Goal: Transaction & Acquisition: Purchase product/service

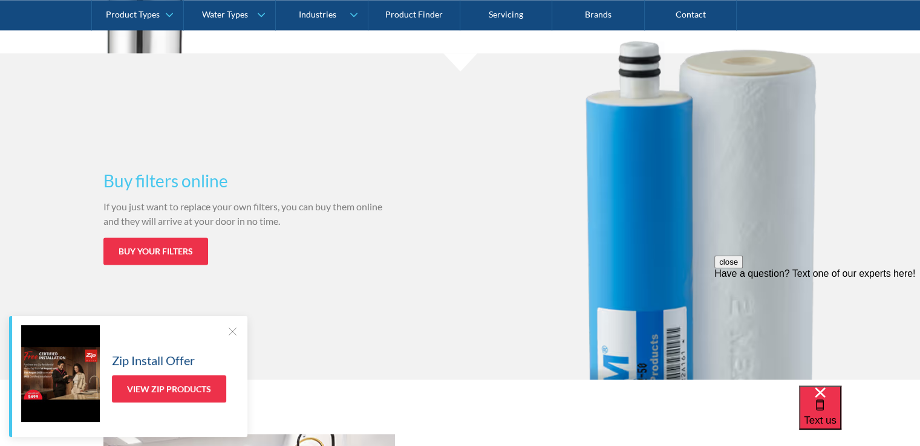
scroll to position [1573, 0]
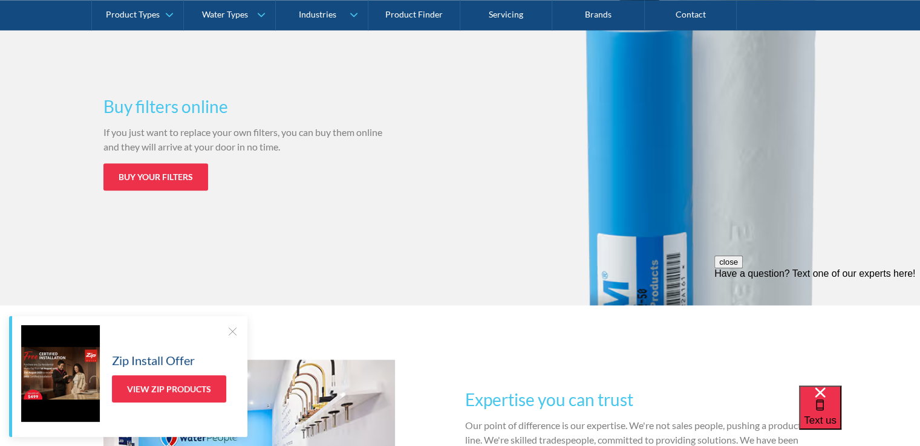
click at [235, 331] on div at bounding box center [232, 331] width 12 height 12
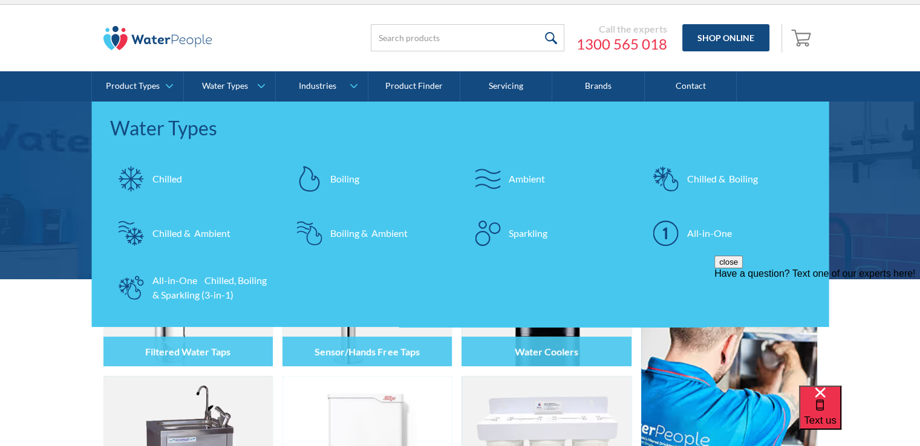
scroll to position [0, 0]
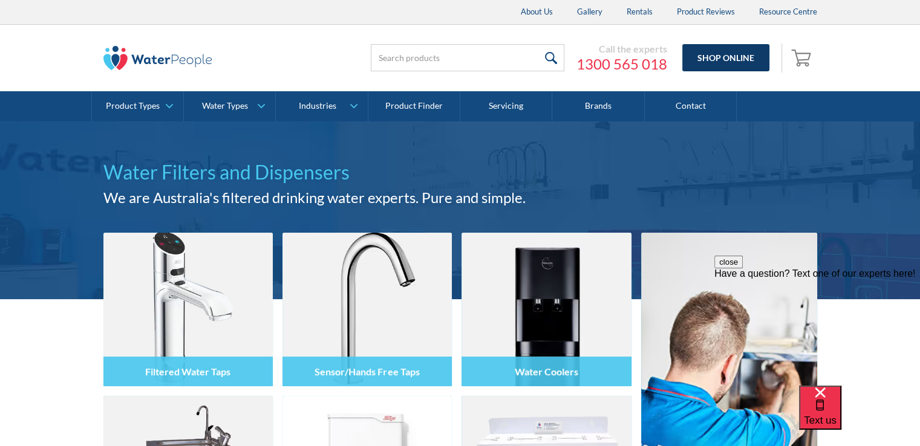
click at [701, 49] on link "Shop Online" at bounding box center [725, 57] width 87 height 27
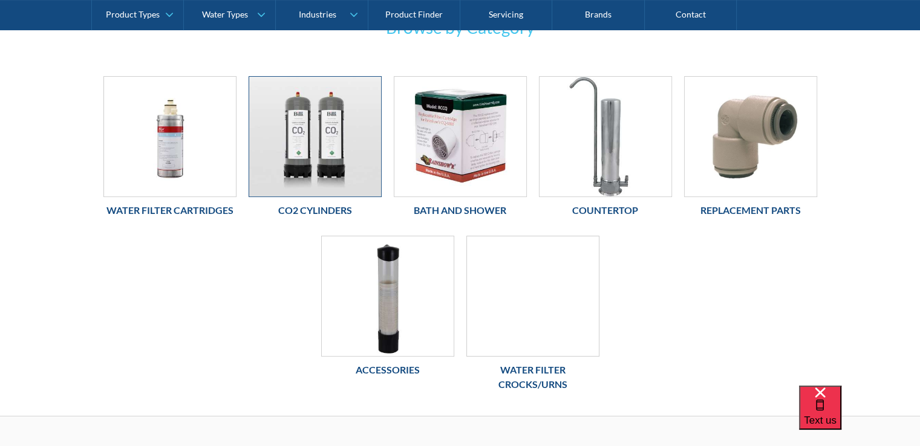
click at [270, 93] on img at bounding box center [315, 137] width 132 height 120
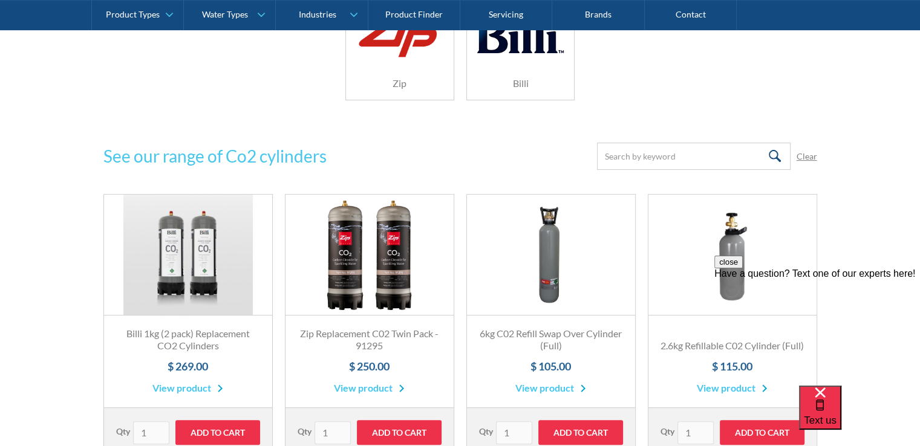
scroll to position [423, 0]
